Goal: Task Accomplishment & Management: Manage account settings

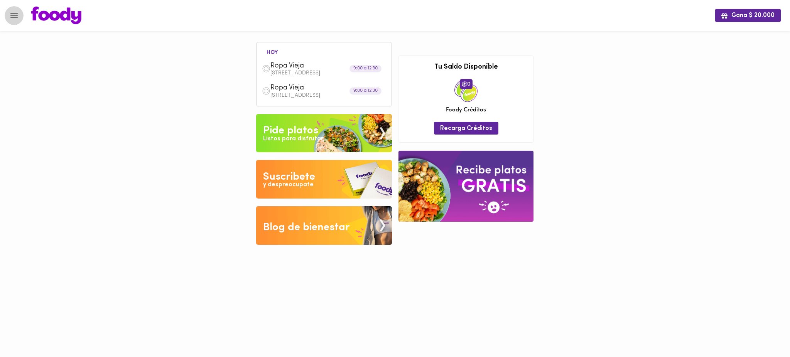
click at [16, 15] on icon "Menu" at bounding box center [13, 15] width 7 height 5
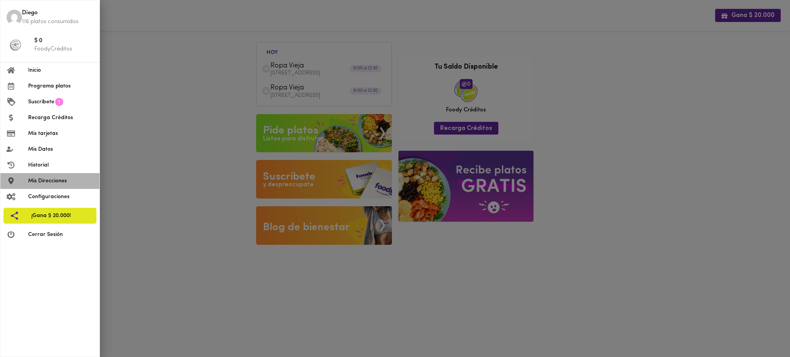
click at [54, 183] on span "Mis Direcciones" at bounding box center [60, 181] width 65 height 8
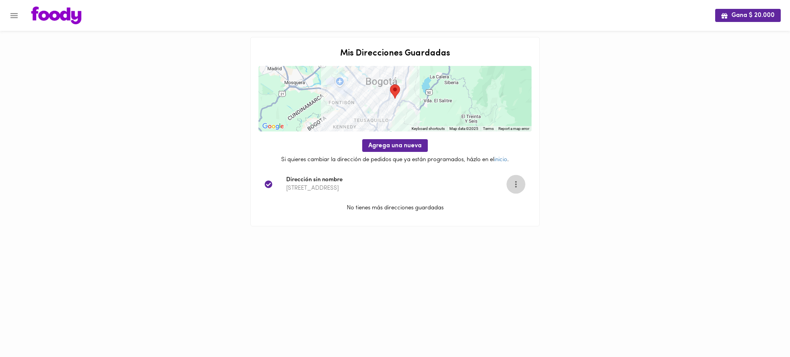
click at [516, 186] on icon "Opciones" at bounding box center [516, 184] width 2 height 7
click at [514, 186] on li "Editar" at bounding box center [521, 184] width 28 height 13
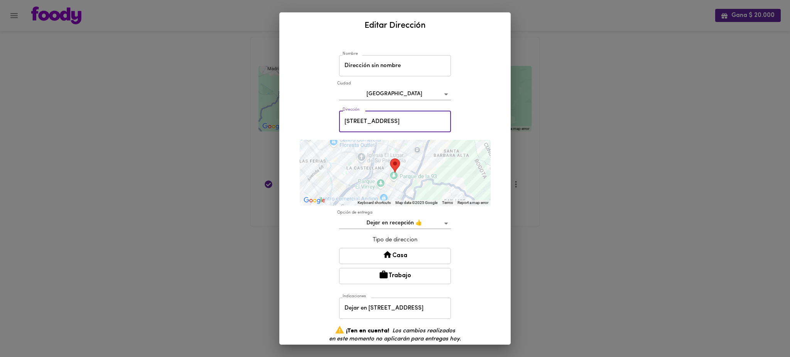
drag, startPoint x: 340, startPoint y: 120, endPoint x: 553, endPoint y: 138, distance: 213.7
click at [553, 138] on div "Editar Dirección Nombre Dirección sin nombre [GEOGRAPHIC_DATA] Dirección [STREE…" at bounding box center [395, 178] width 790 height 357
paste input "l. [STREET_ADDRESS]"
click at [495, 161] on div "Nombre Dirección sin nombre Nombre [GEOGRAPHIC_DATA] bogota Dirección Cl. [STRE…" at bounding box center [395, 192] width 231 height 306
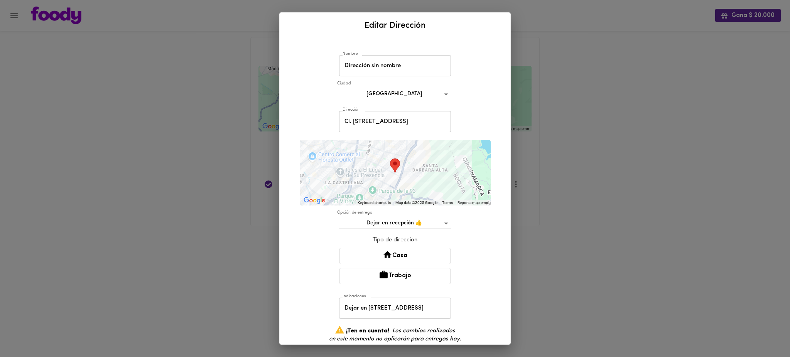
click at [419, 255] on button "Casa" at bounding box center [395, 256] width 112 height 16
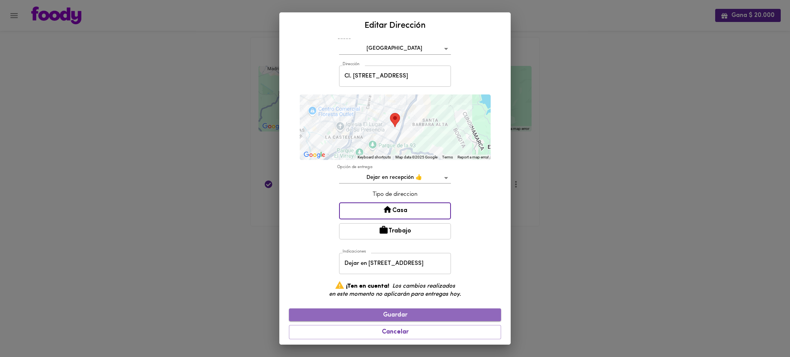
click at [436, 312] on span "Guardar" at bounding box center [395, 315] width 200 height 7
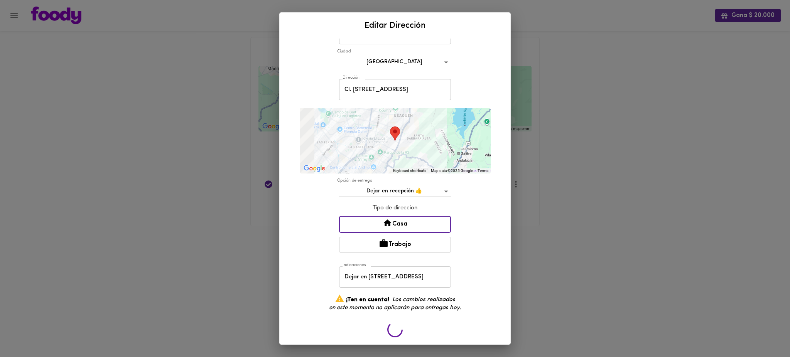
type input "[STREET_ADDRESS]"
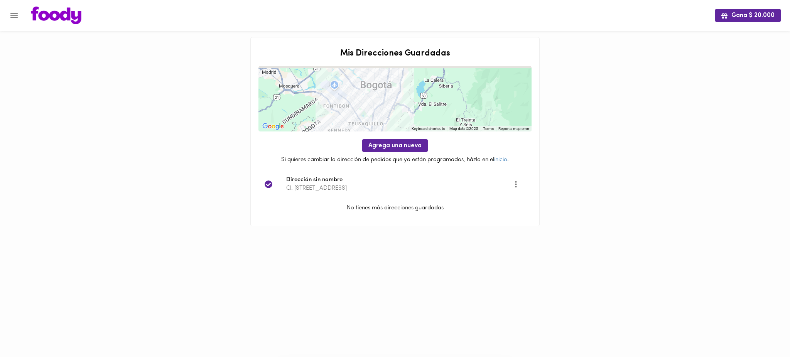
scroll to position [0, 0]
